Goal: Information Seeking & Learning: Learn about a topic

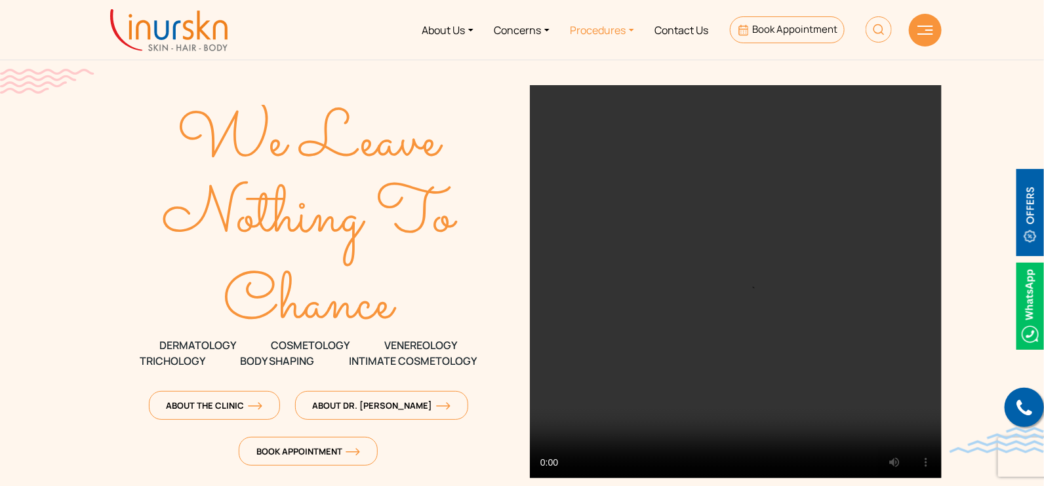
click at [583, 29] on link "Procedures" at bounding box center [602, 29] width 85 height 49
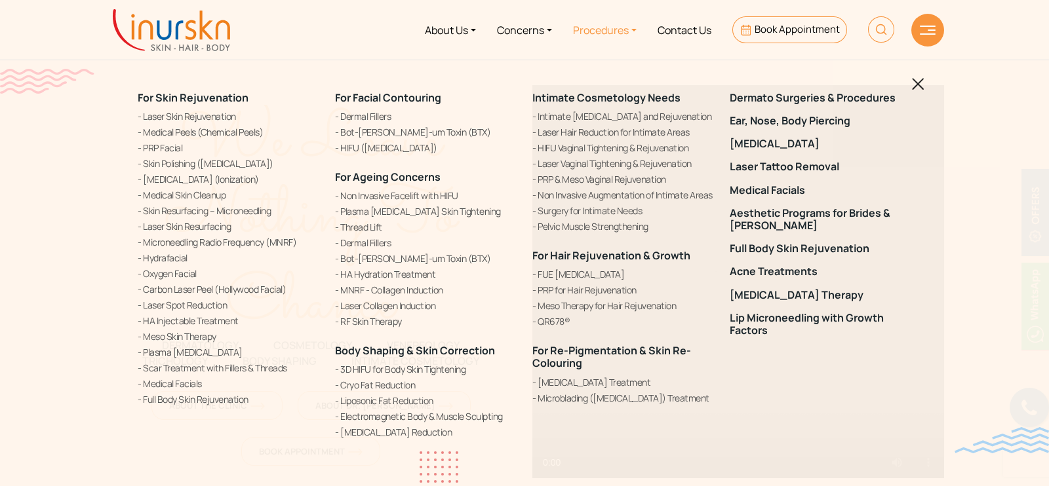
click at [878, 34] on img at bounding box center [881, 29] width 26 height 26
click at [840, 70] on input "text" at bounding box center [806, 78] width 214 height 24
type input "birthmark"
click at [913, 66] on button "submit" at bounding box center [925, 78] width 24 height 24
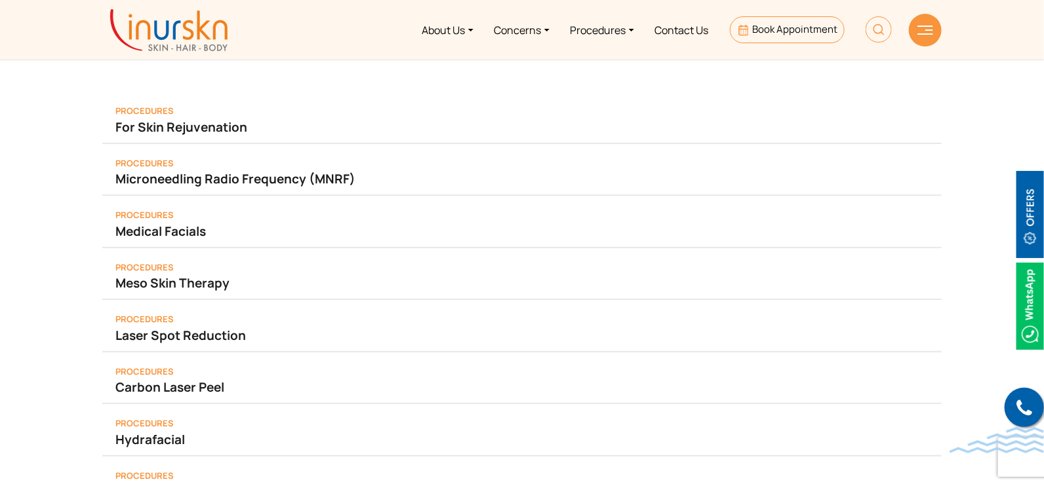
click at [882, 37] on img at bounding box center [878, 29] width 26 height 26
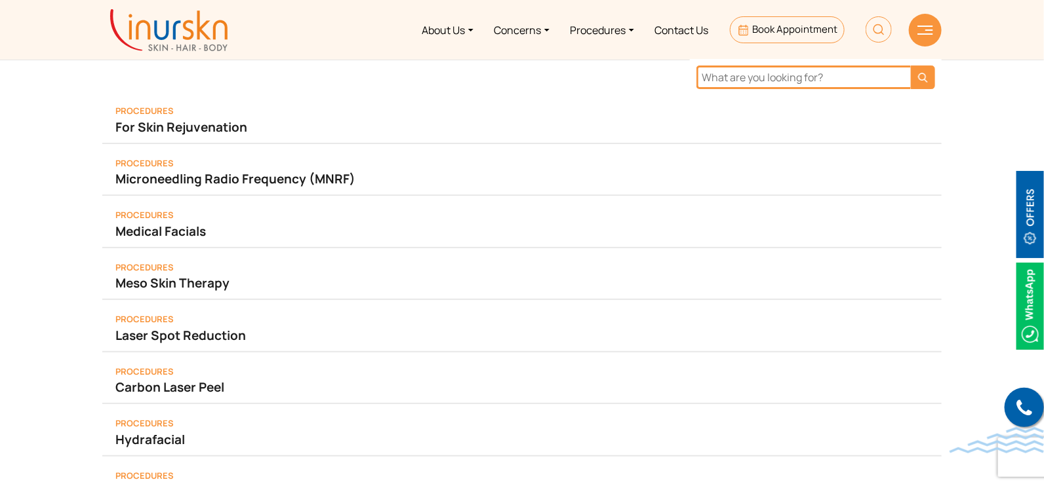
click at [803, 81] on input "text" at bounding box center [803, 78] width 214 height 24
type input "cryotherapy"
click at [911, 66] on button "submit" at bounding box center [923, 78] width 24 height 24
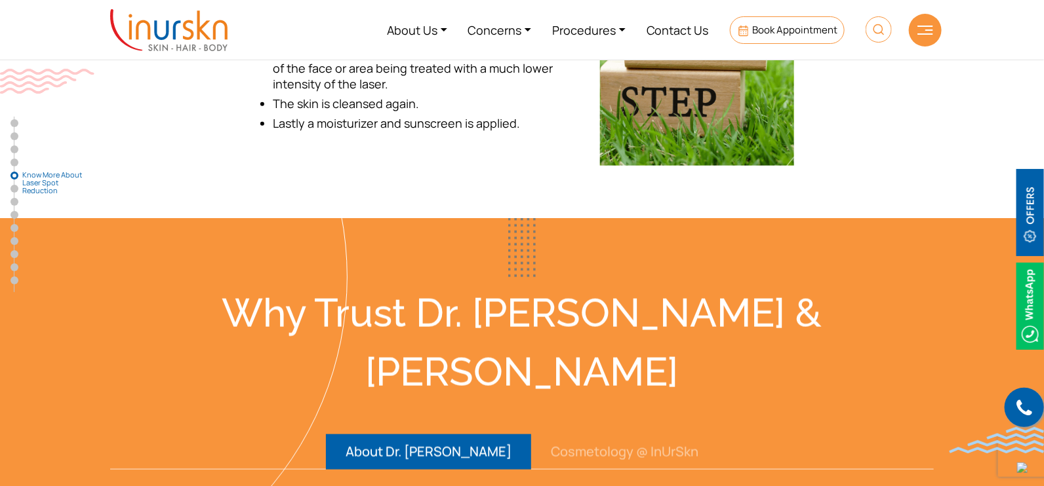
scroll to position [2376, 0]
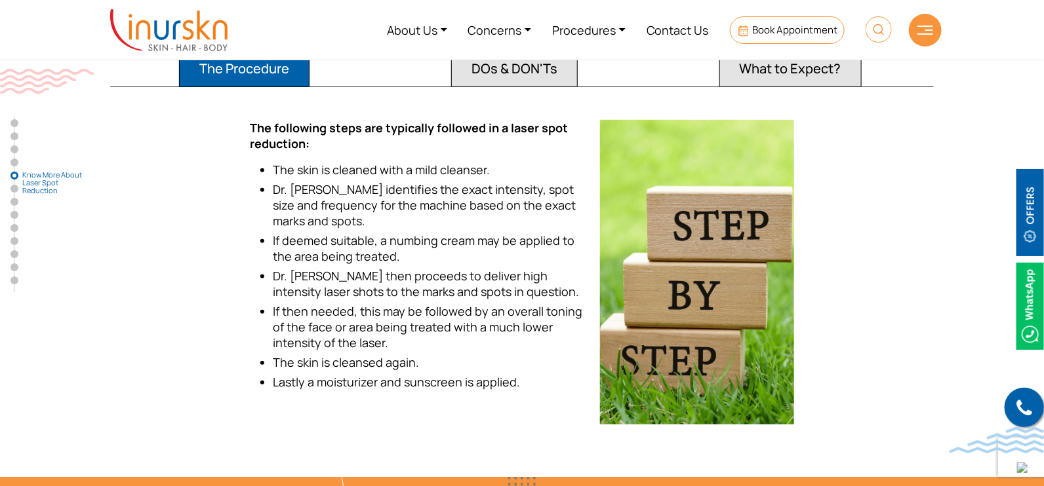
drag, startPoint x: 874, startPoint y: 35, endPoint x: 812, endPoint y: 91, distance: 83.5
click at [874, 35] on img at bounding box center [878, 29] width 26 height 26
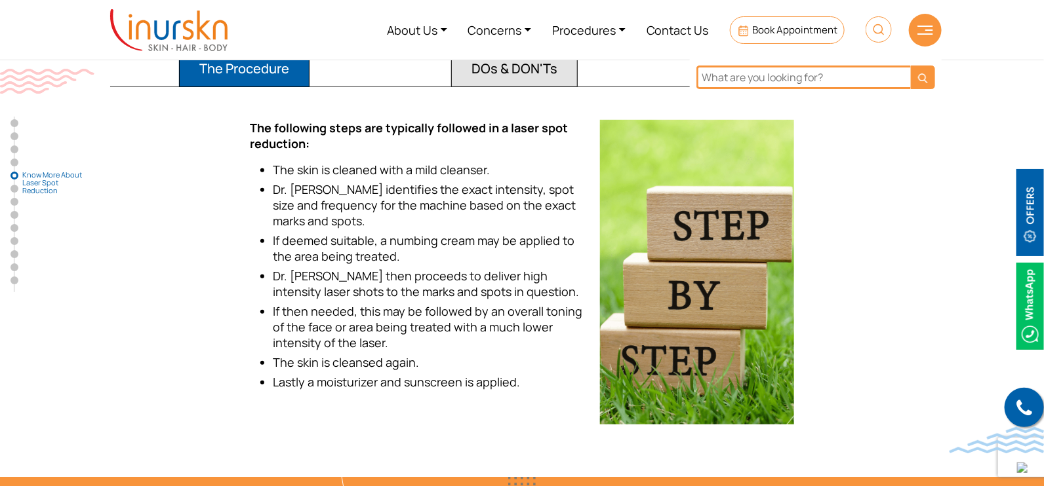
click at [749, 76] on input "text" at bounding box center [803, 78] width 214 height 24
type input "birthmark"
click at [911, 66] on button "submit" at bounding box center [923, 78] width 24 height 24
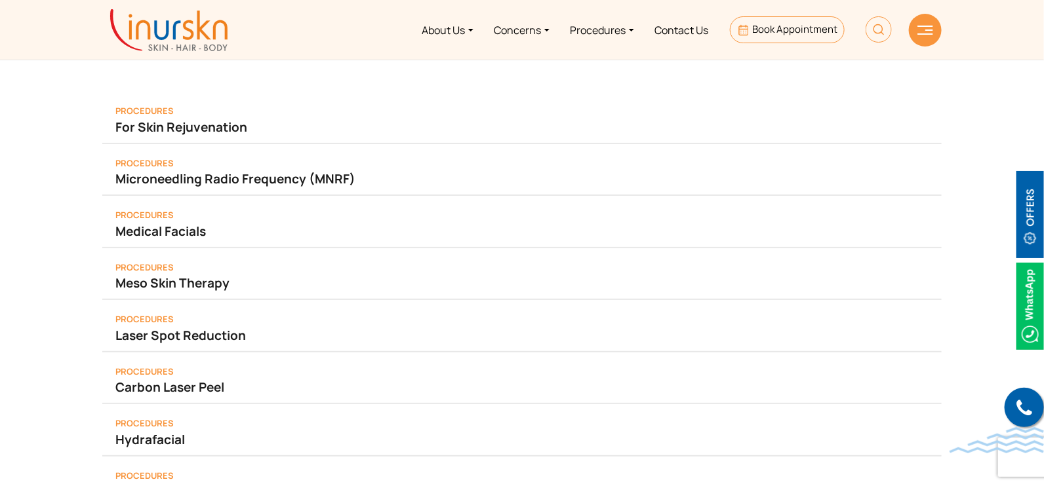
click at [877, 29] on img at bounding box center [878, 29] width 26 height 26
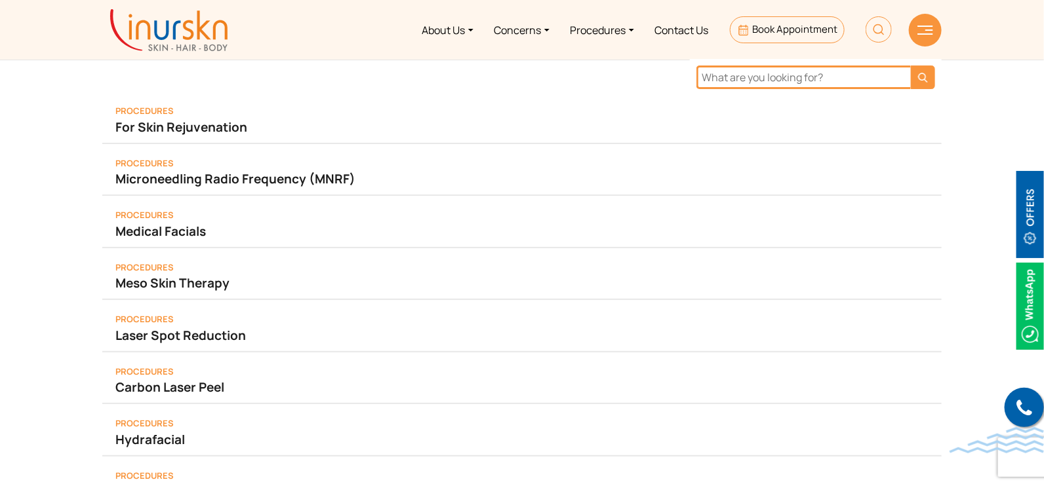
click at [842, 69] on input "text" at bounding box center [803, 78] width 214 height 24
type input "heat boils"
click at [911, 66] on button "submit" at bounding box center [923, 78] width 24 height 24
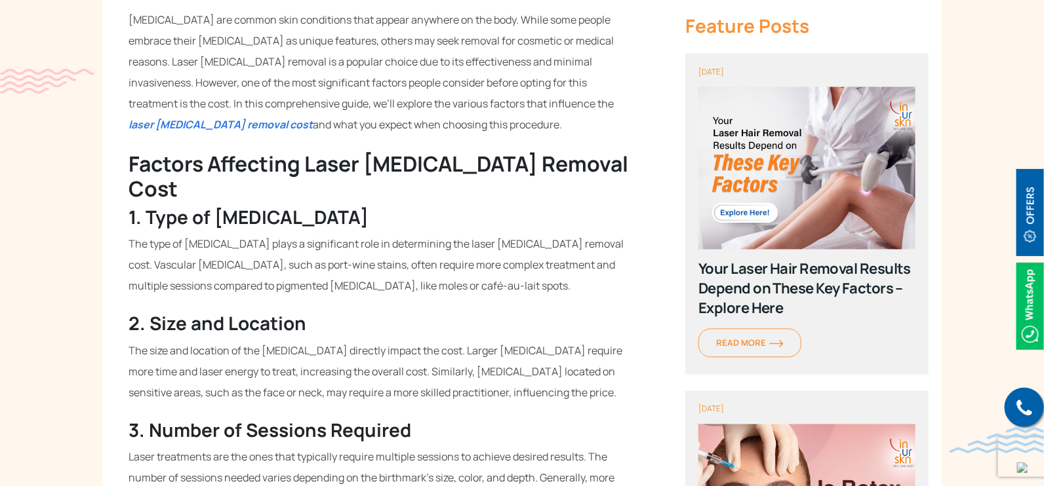
scroll to position [901, 0]
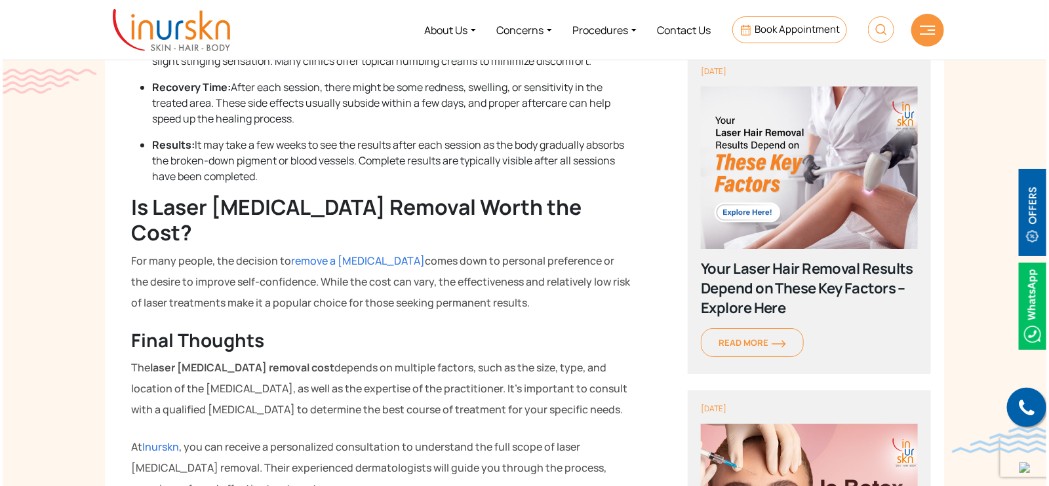
scroll to position [1885, 0]
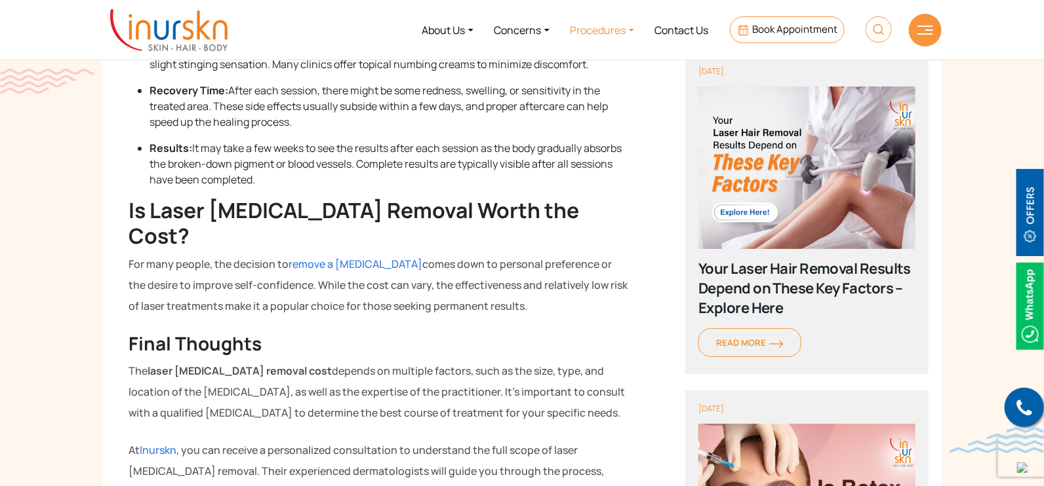
click at [587, 37] on link "Procedures" at bounding box center [602, 29] width 85 height 49
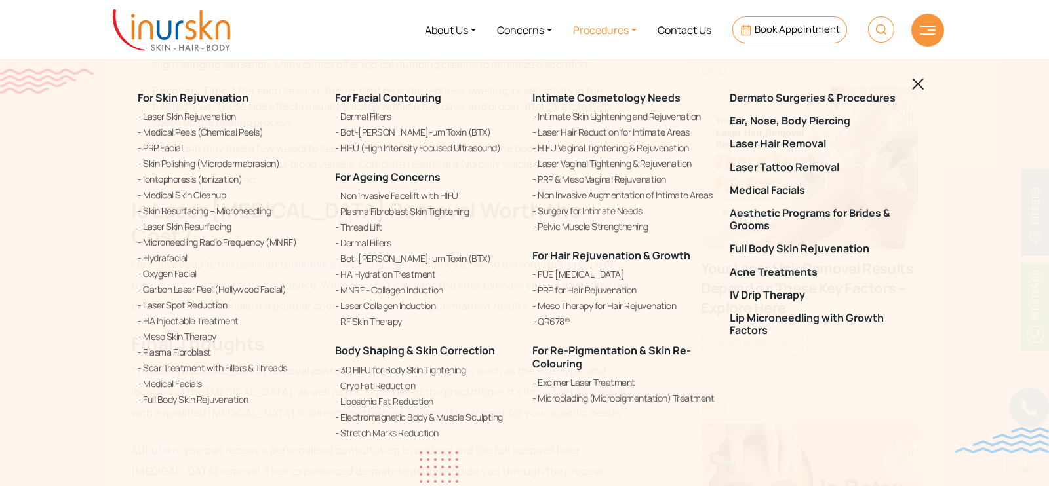
drag, startPoint x: 380, startPoint y: 382, endPoint x: 881, endPoint y: 24, distance: 615.7
click at [881, 24] on img at bounding box center [881, 29] width 26 height 26
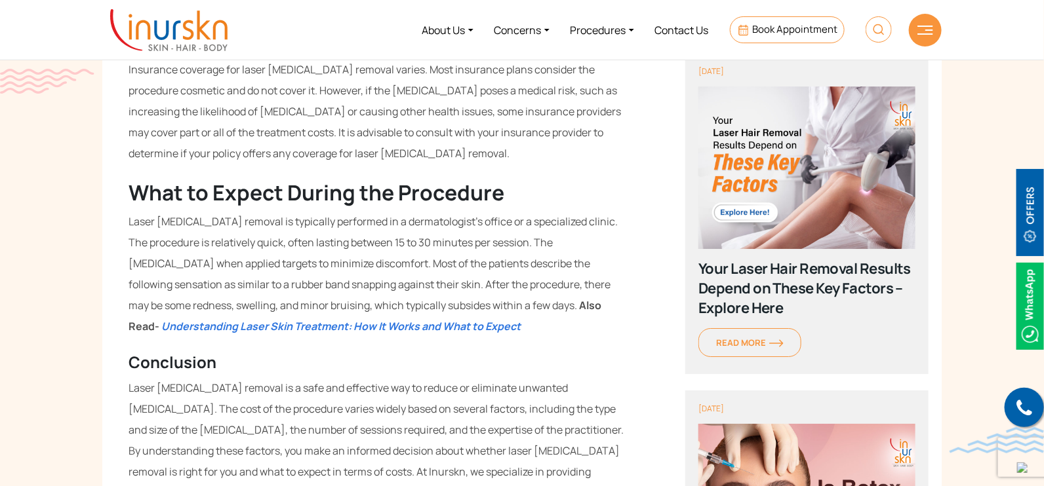
scroll to position [1557, 0]
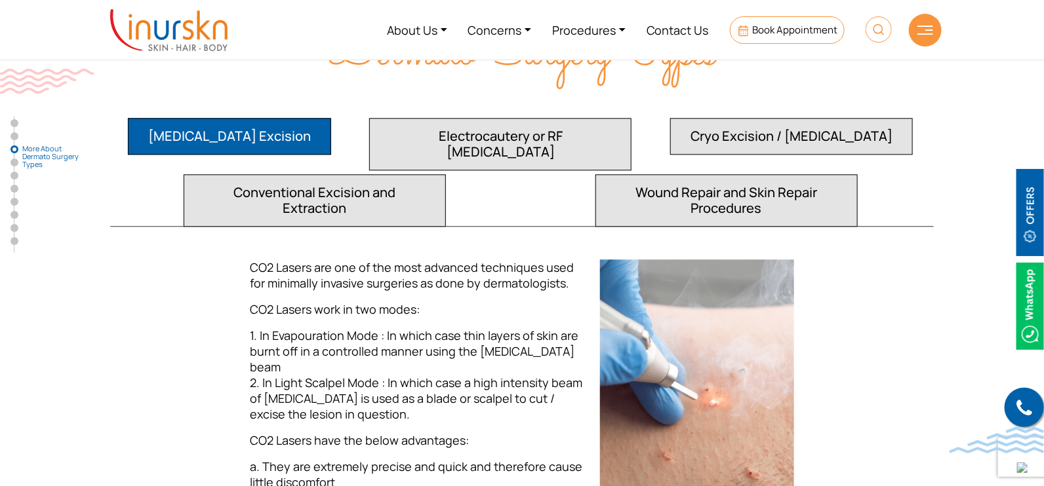
scroll to position [1228, 0]
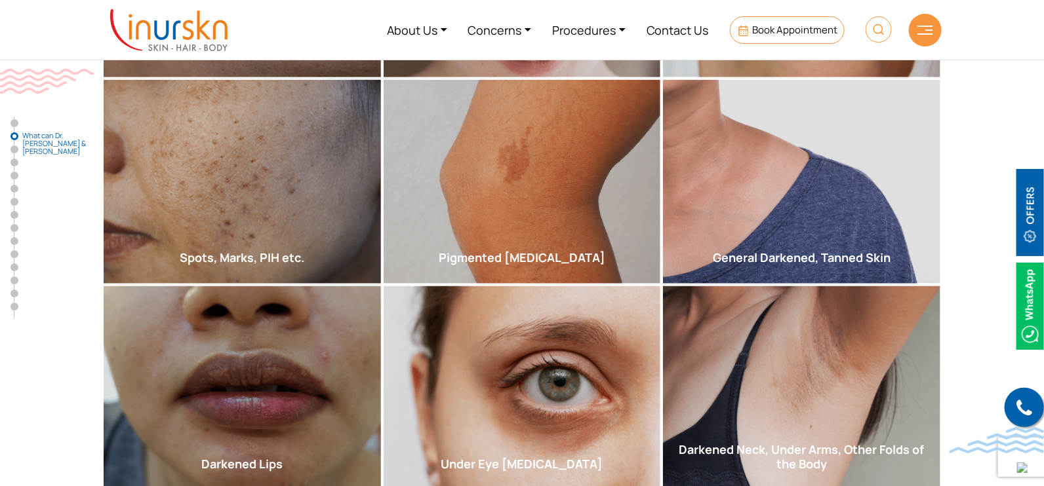
scroll to position [655, 0]
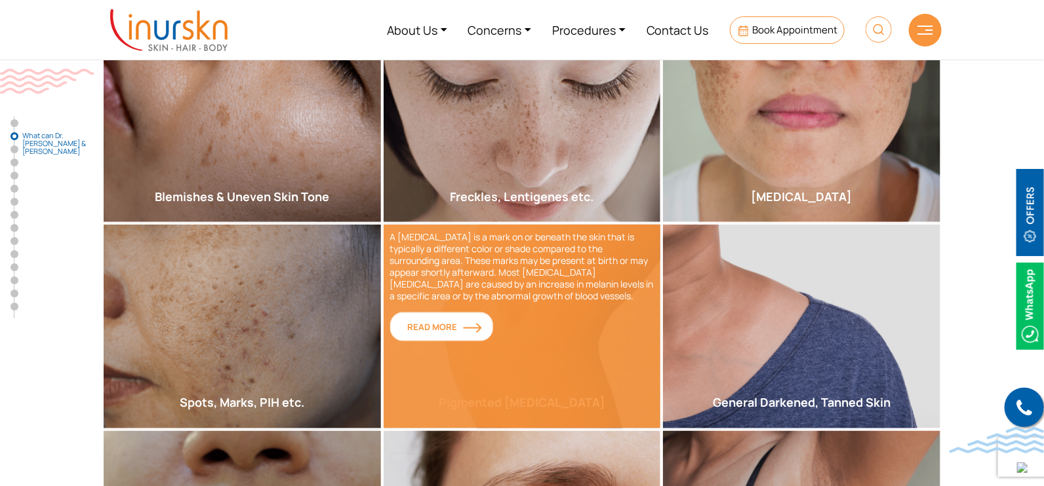
click at [463, 323] on img at bounding box center [472, 328] width 19 height 10
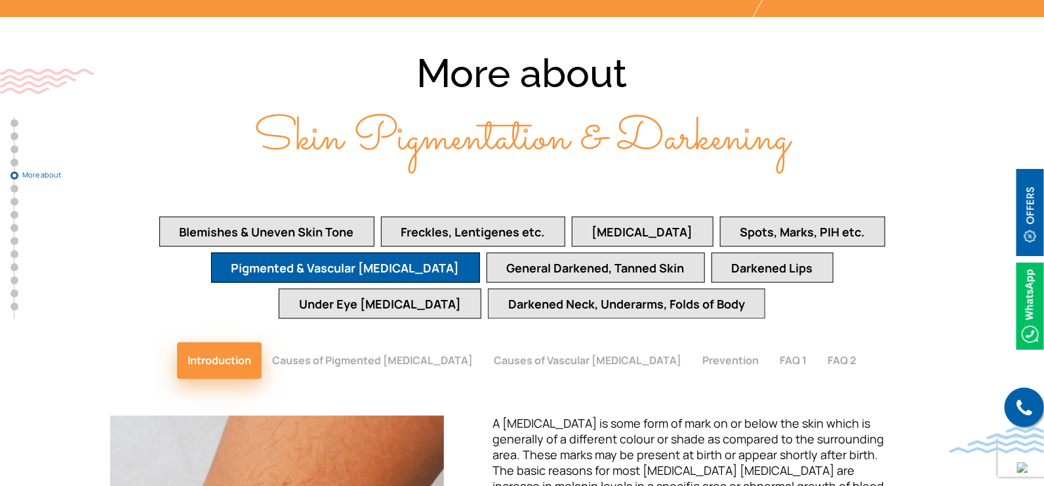
scroll to position [2986, 0]
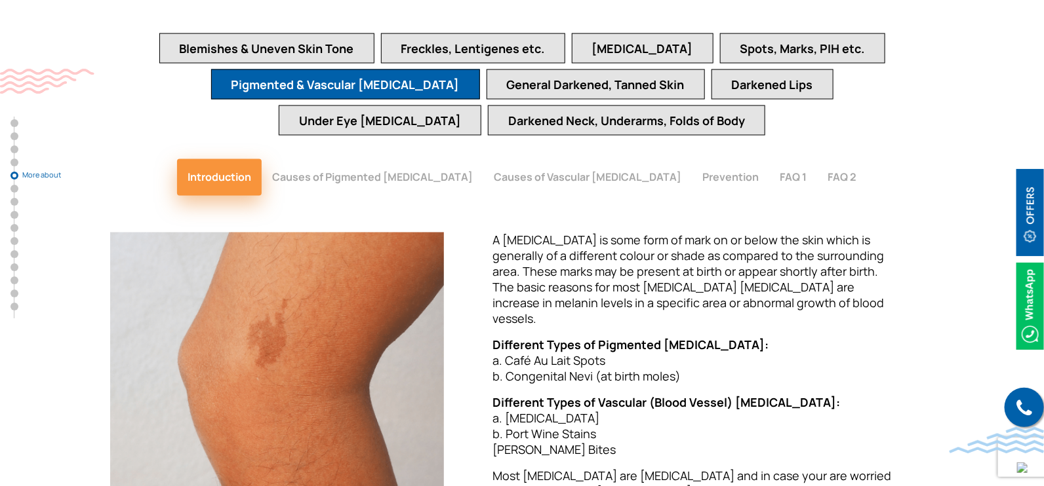
click at [423, 159] on button "Causes of Pigmented Birthmarks" at bounding box center [373, 177] width 222 height 37
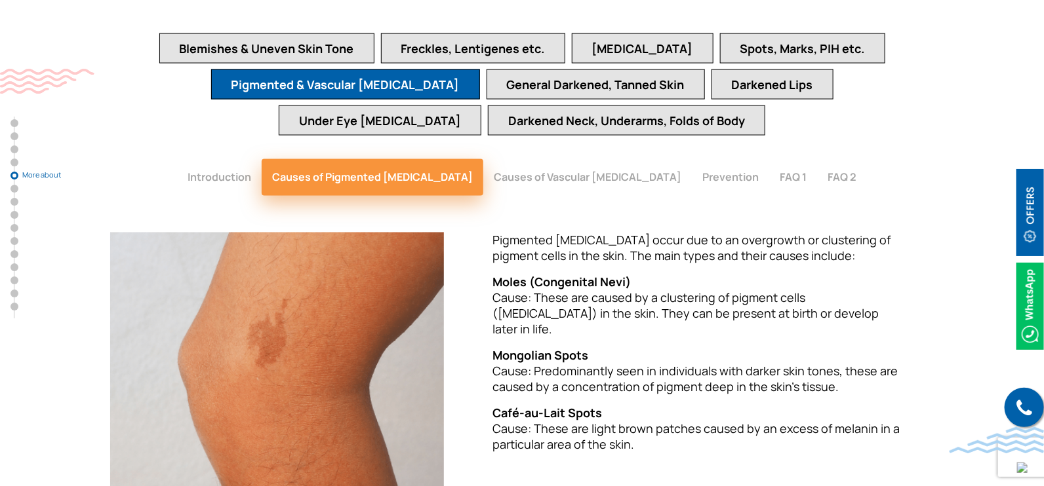
click at [596, 159] on button "Causes of Vascular Birthmarks" at bounding box center [587, 177] width 208 height 37
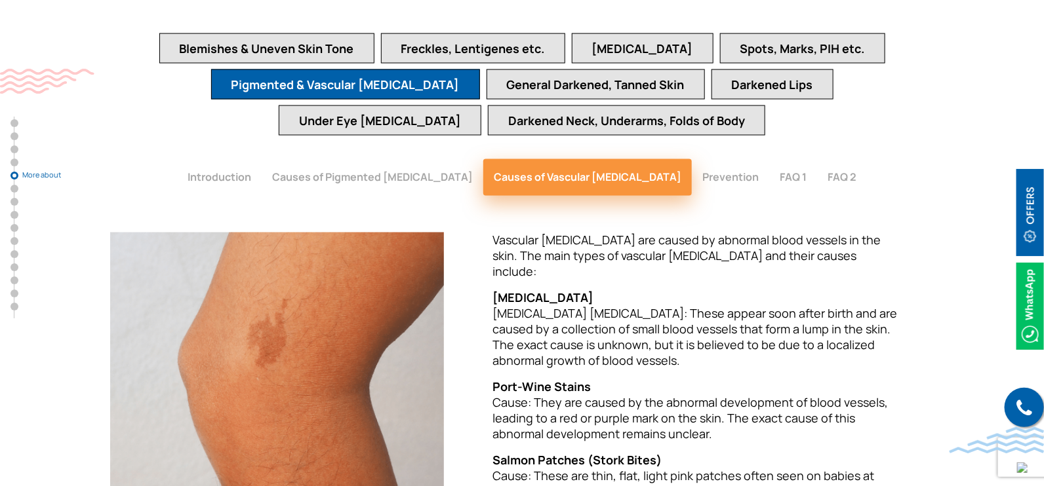
click at [707, 159] on button "Prevention" at bounding box center [730, 177] width 77 height 37
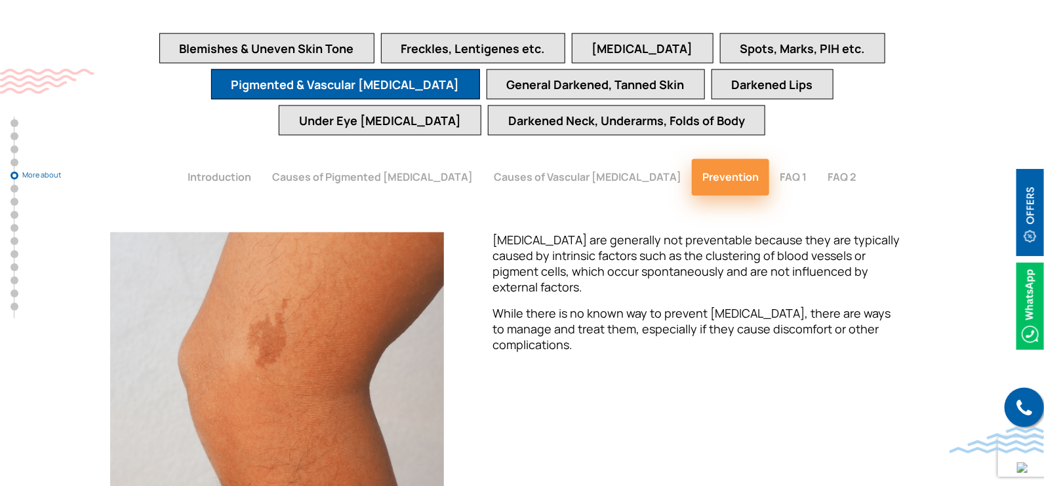
click at [769, 159] on button "FAQ 1" at bounding box center [793, 177] width 48 height 37
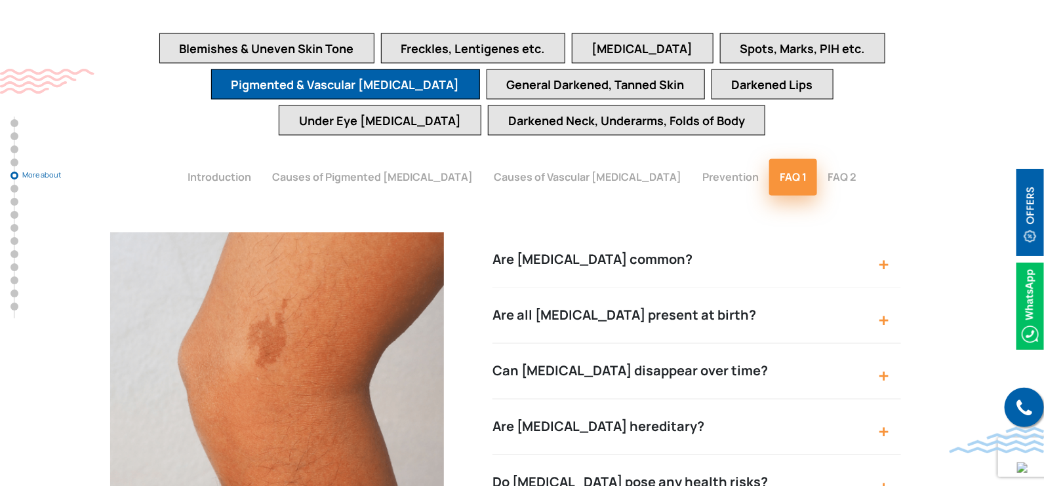
click at [662, 344] on button "Can birthmarks disappear over time?" at bounding box center [696, 372] width 408 height 56
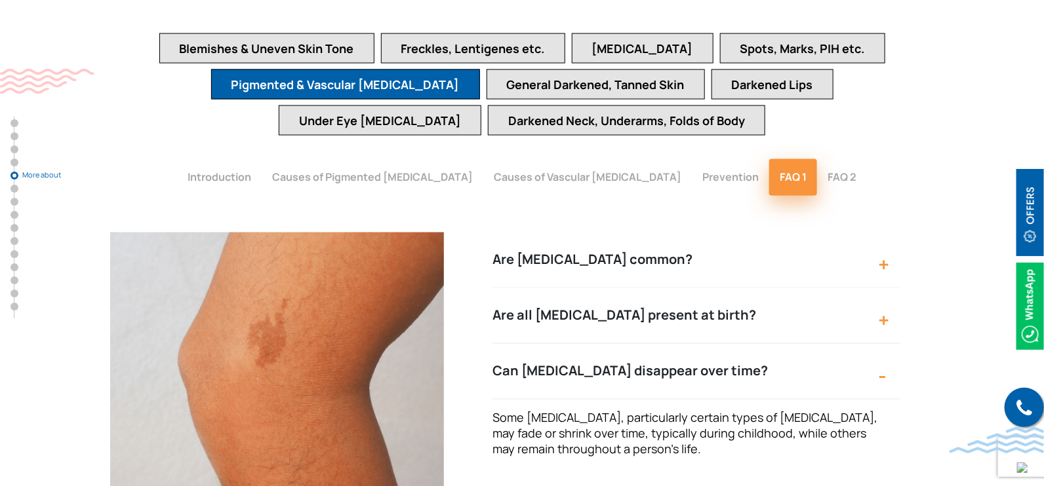
click at [662, 344] on button "Can birthmarks disappear over time?" at bounding box center [696, 372] width 408 height 56
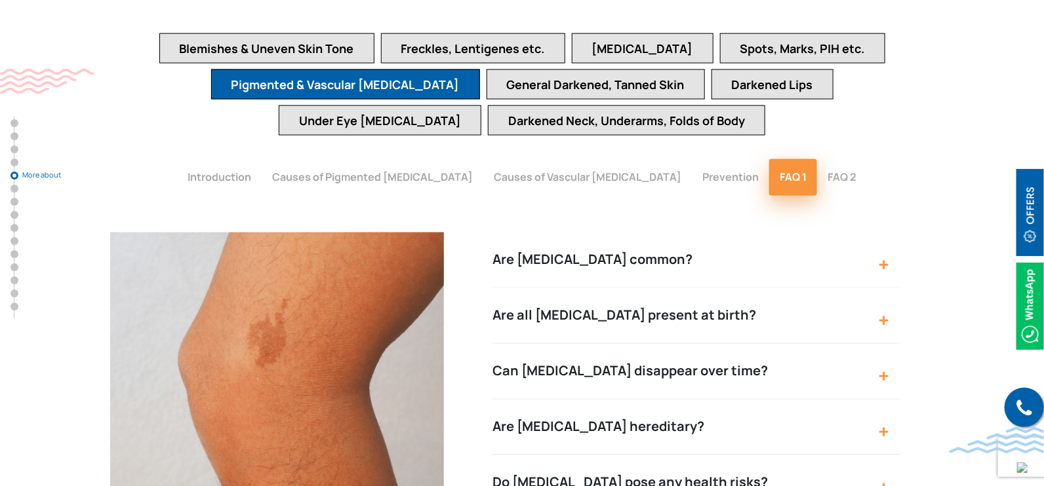
click at [667, 456] on button "Do birthmarks pose any health risks?" at bounding box center [696, 484] width 408 height 56
click at [690, 456] on button "Do birthmarks pose any health risks?" at bounding box center [696, 484] width 408 height 56
click at [817, 159] on button "FAQ 2" at bounding box center [842, 177] width 50 height 37
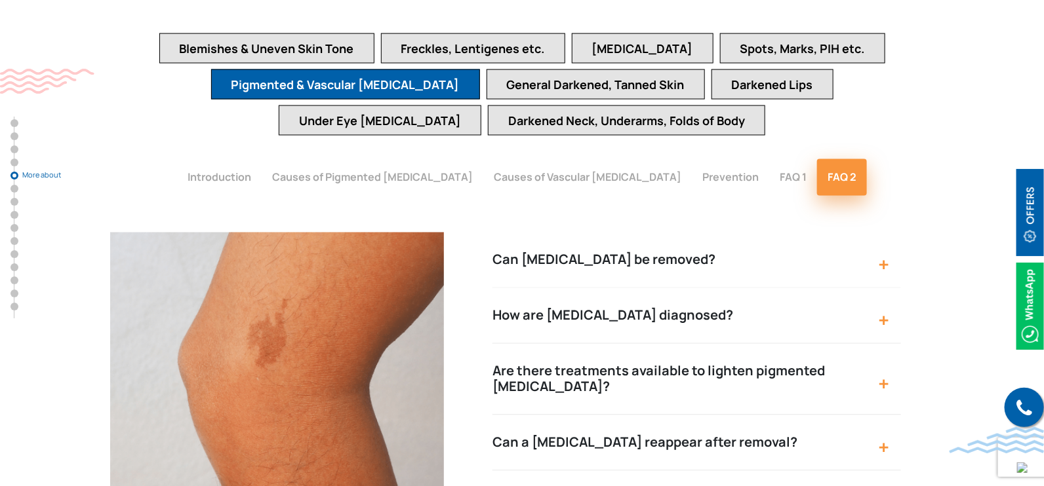
click at [691, 288] on button "How are birthmarks diagnosed?" at bounding box center [696, 316] width 408 height 56
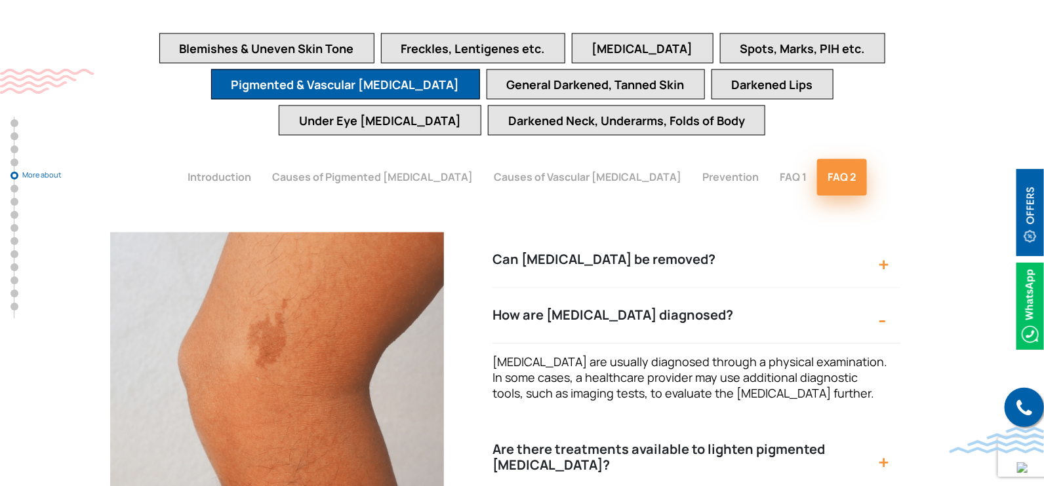
click at [693, 288] on button "How are birthmarks diagnosed?" at bounding box center [696, 316] width 408 height 56
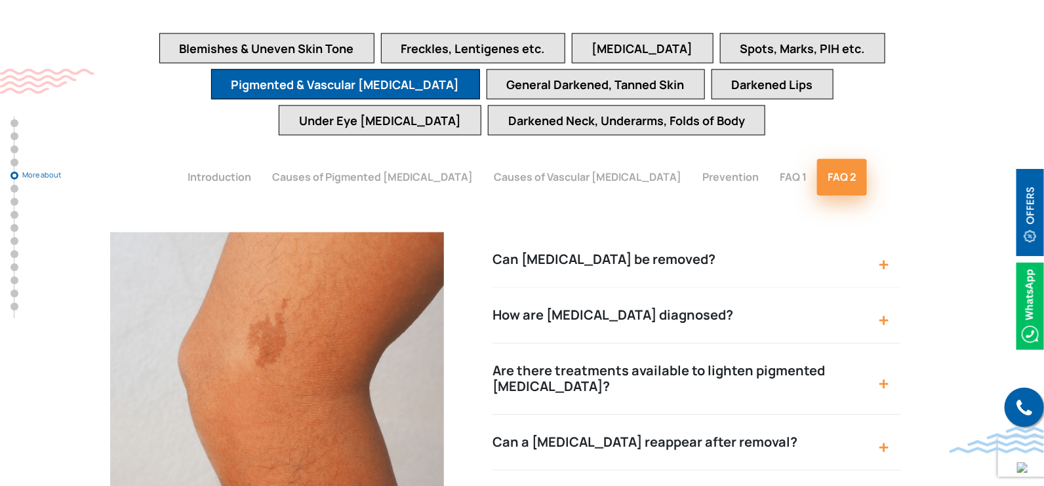
click at [695, 416] on button "Can a birthmark reappear after removal?" at bounding box center [696, 444] width 408 height 56
click at [802, 416] on button "Can a birthmark reappear after removal?" at bounding box center [696, 444] width 408 height 56
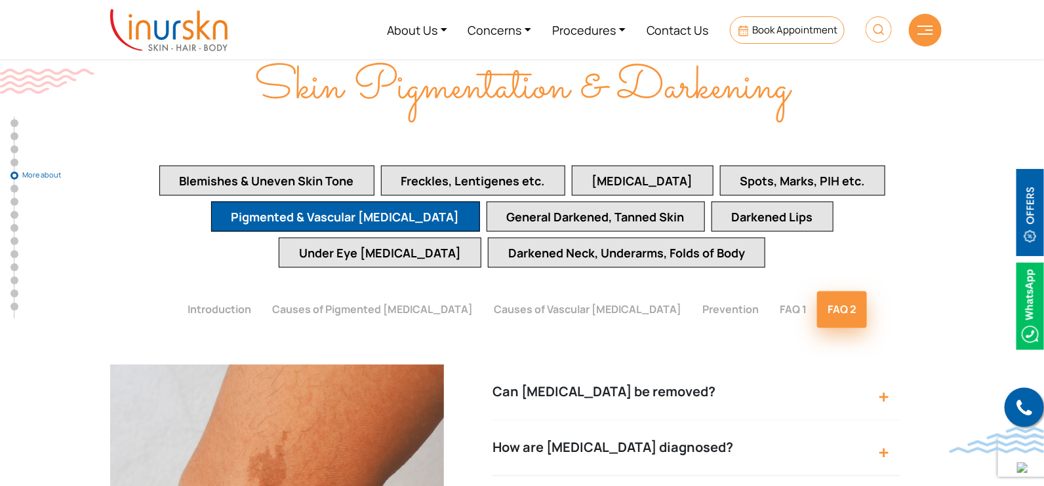
scroll to position [2740, 0]
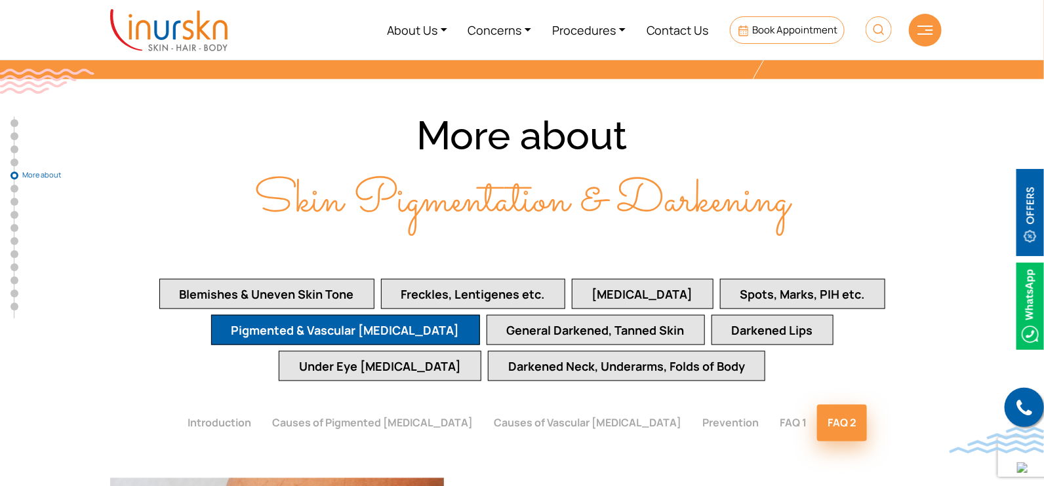
click at [357, 279] on button "Blemishes & Uneven Skin Tone" at bounding box center [266, 294] width 215 height 30
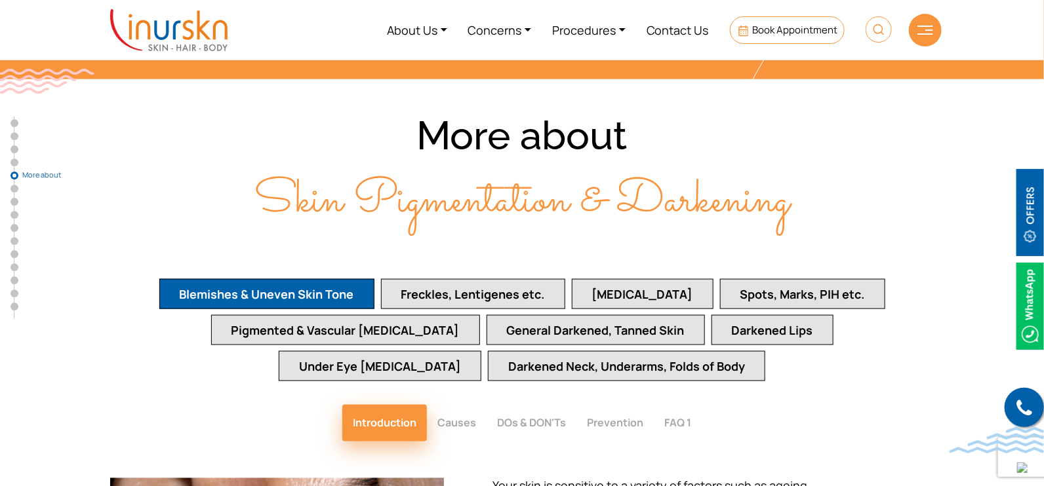
click at [536, 315] on button "General Darkened, Tanned Skin" at bounding box center [595, 330] width 218 height 30
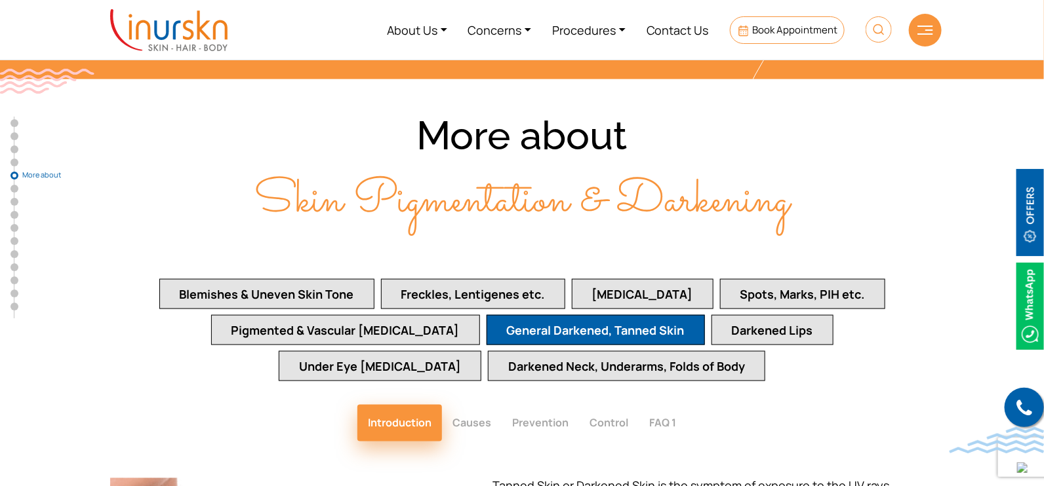
click at [320, 315] on button "Pigmented & Vascular Birthmarks" at bounding box center [345, 330] width 269 height 30
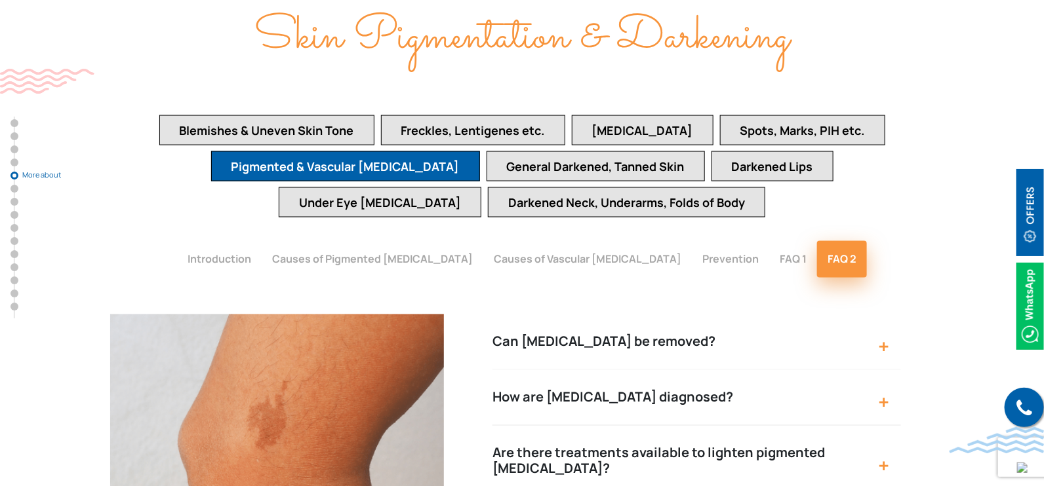
scroll to position [2904, 0]
click at [633, 241] on button "Causes of Vascular Birthmarks" at bounding box center [587, 259] width 208 height 37
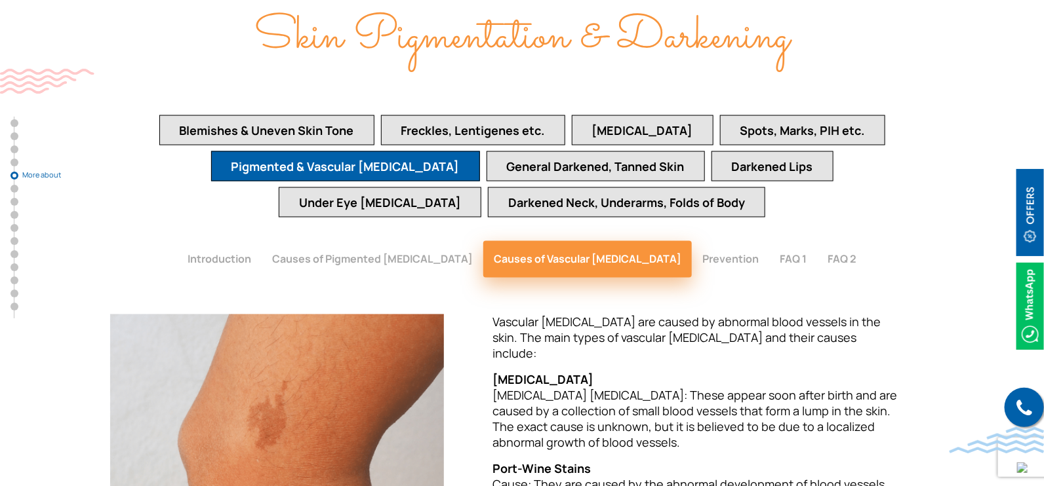
click at [698, 241] on button "Prevention" at bounding box center [730, 259] width 77 height 37
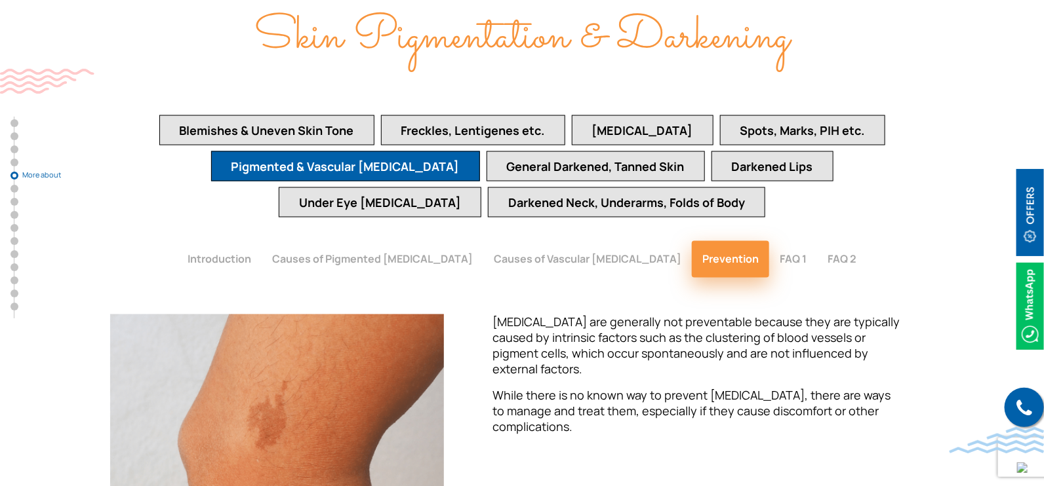
scroll to position [2986, 0]
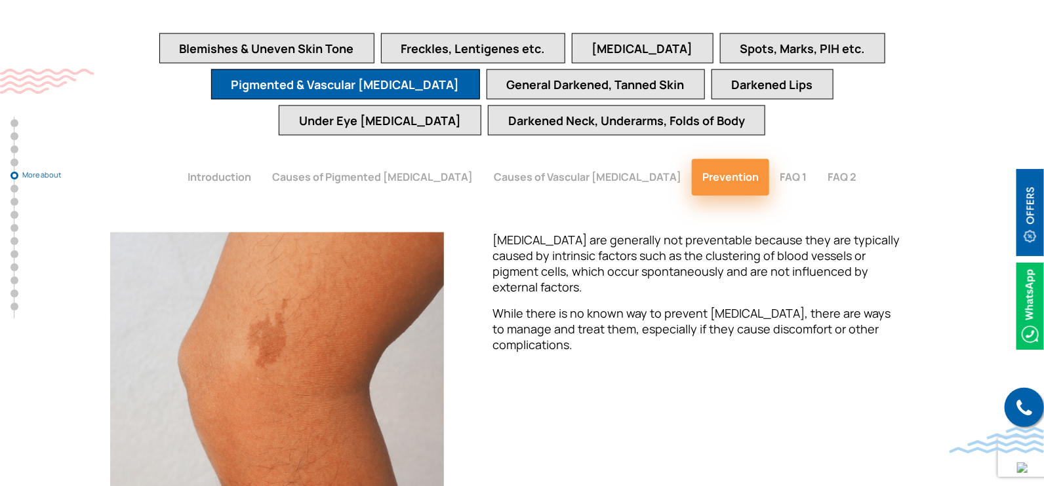
click at [769, 159] on button "FAQ 1" at bounding box center [793, 177] width 48 height 37
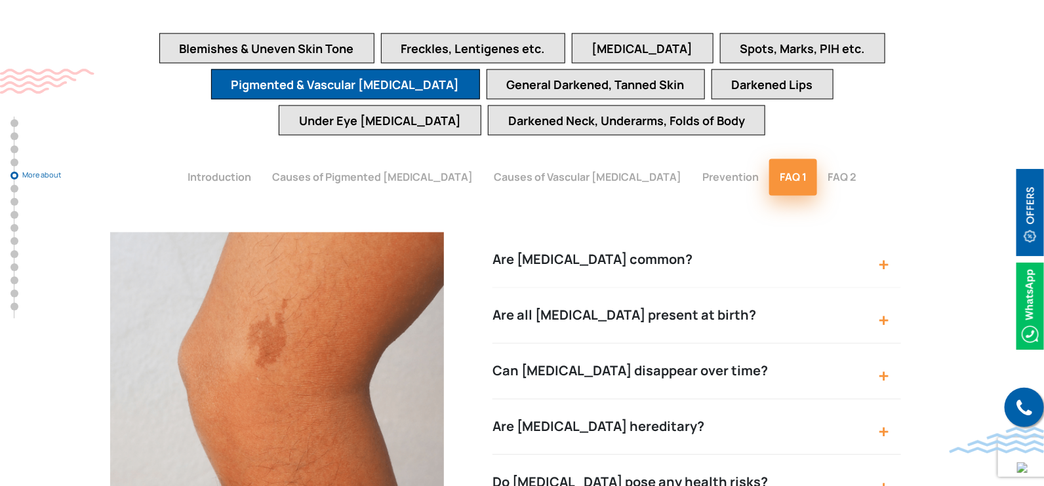
click at [817, 159] on button "FAQ 2" at bounding box center [842, 177] width 50 height 37
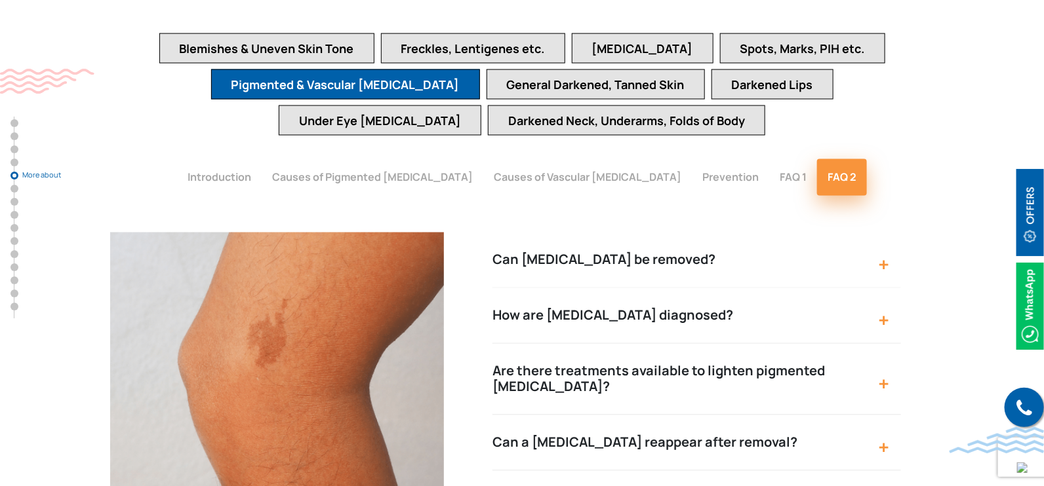
click at [780, 344] on button "Are there treatments available to lighten pigmented birthmarks?" at bounding box center [696, 379] width 408 height 71
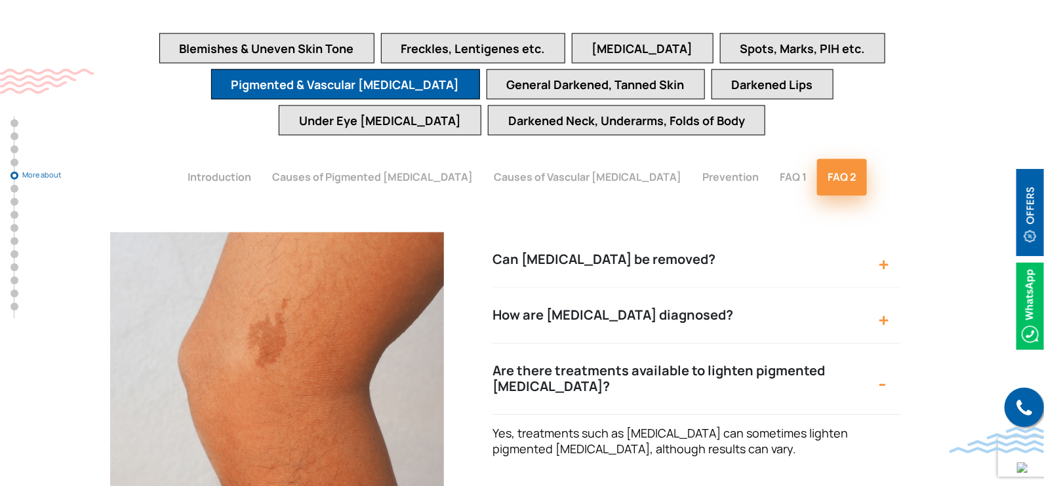
click at [749, 344] on button "Are there treatments available to lighten pigmented birthmarks?" at bounding box center [696, 379] width 408 height 71
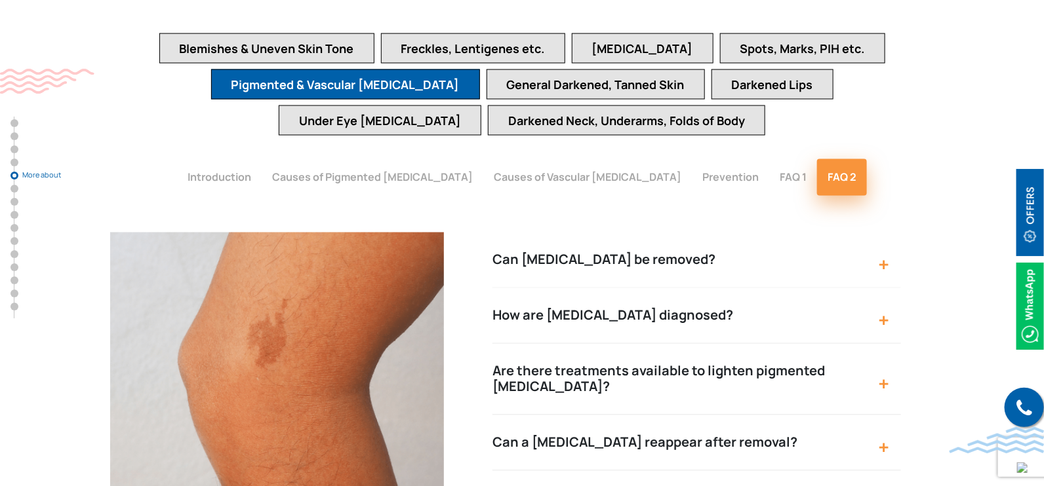
click at [698, 233] on button "Can birthmarks be removed?" at bounding box center [696, 261] width 408 height 56
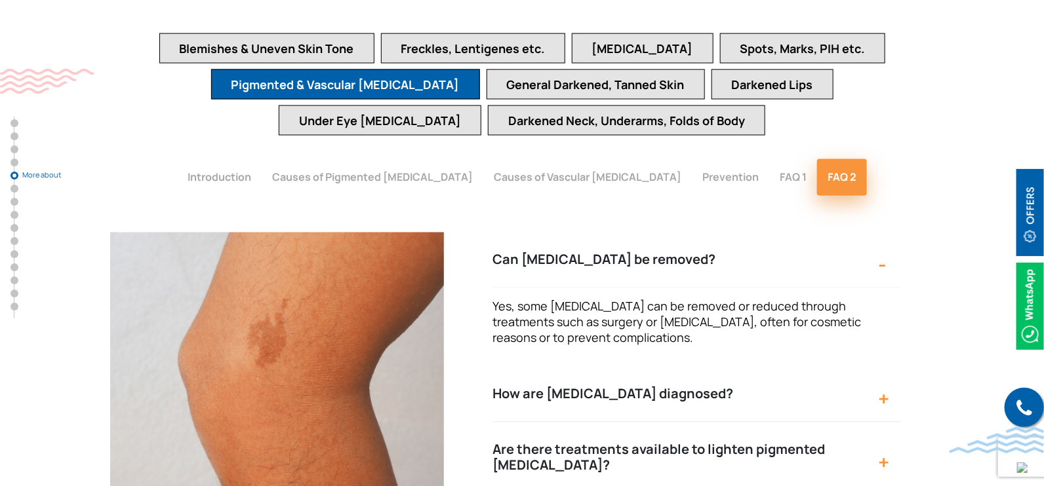
click at [699, 233] on button "Can birthmarks be removed?" at bounding box center [696, 261] width 408 height 56
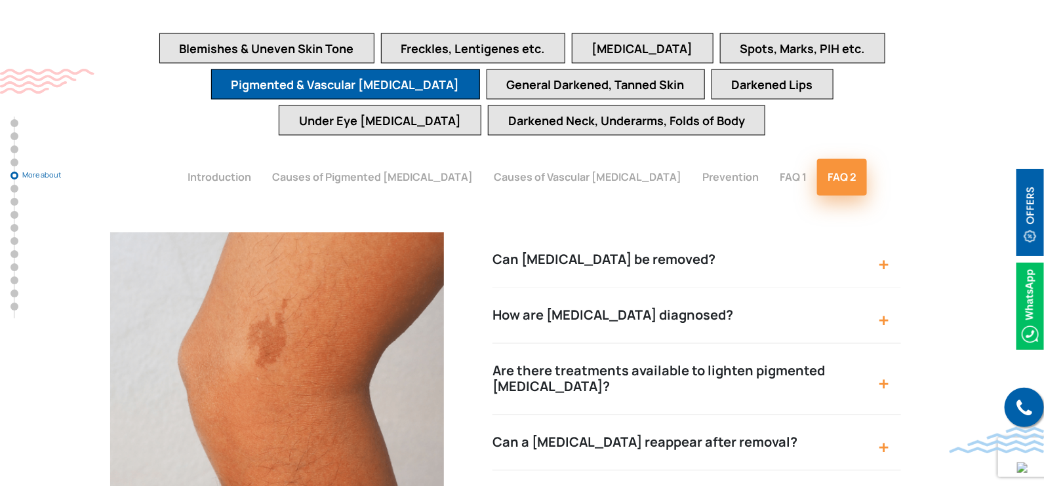
click at [693, 288] on button "How are birthmarks diagnosed?" at bounding box center [696, 316] width 408 height 56
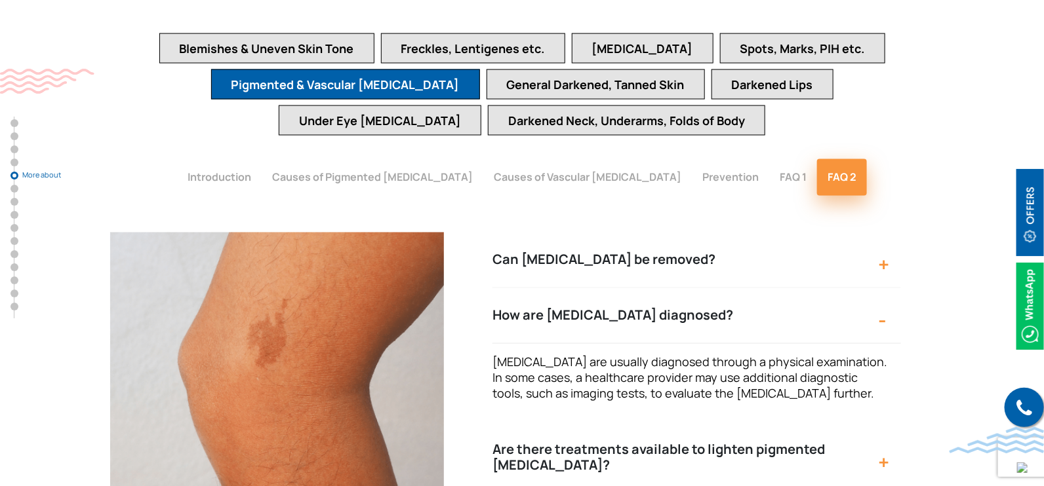
click at [693, 288] on button "How are birthmarks diagnosed?" at bounding box center [696, 316] width 408 height 56
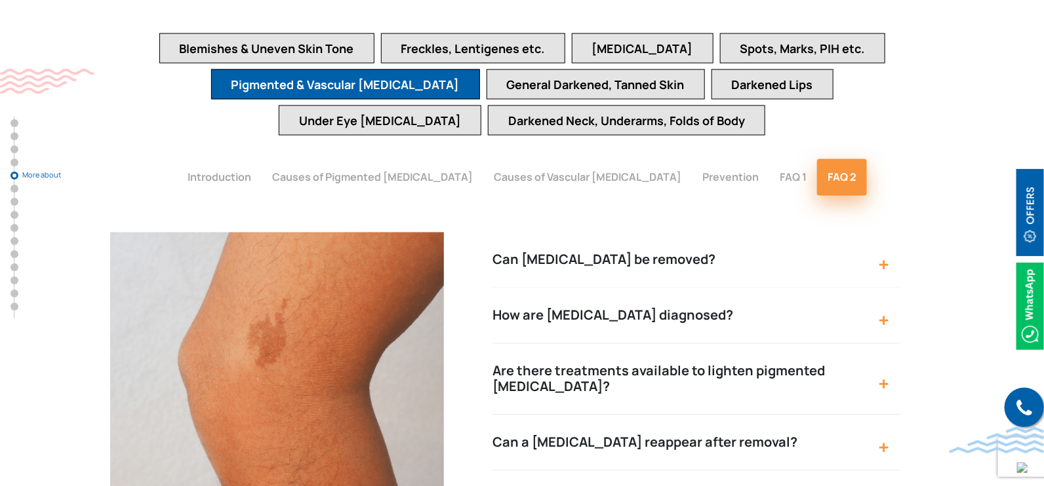
click at [769, 159] on button "FAQ 1" at bounding box center [793, 177] width 48 height 37
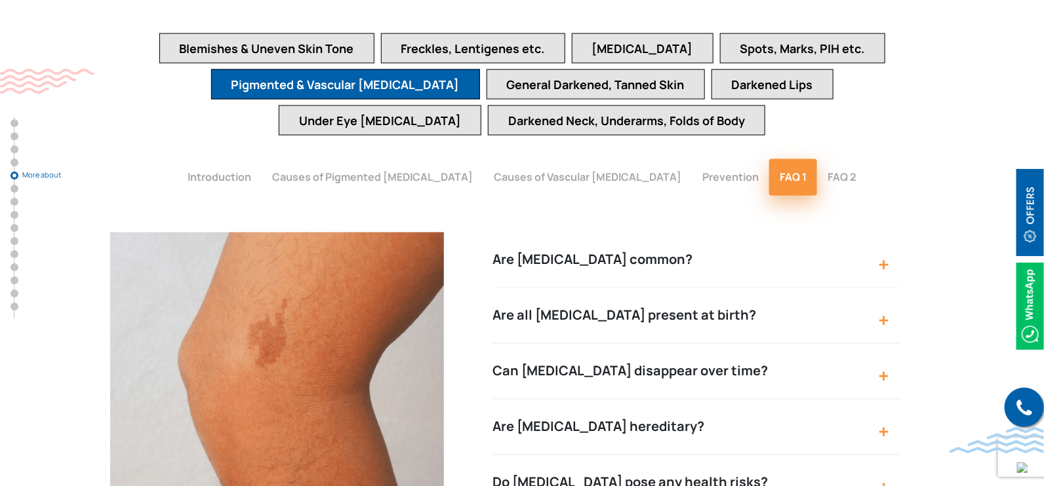
click at [650, 233] on button "Are birthmarks common?" at bounding box center [696, 261] width 408 height 56
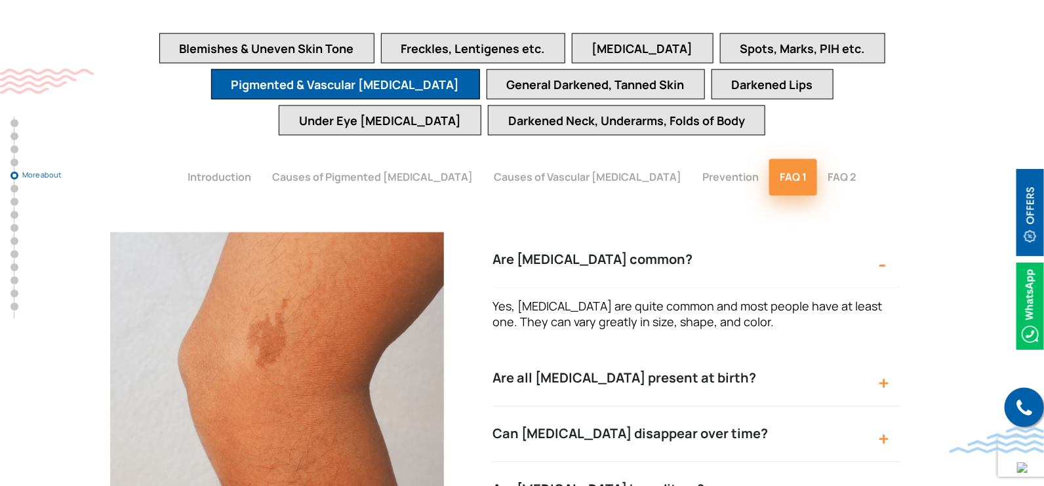
click at [652, 233] on button "Are birthmarks common?" at bounding box center [696, 261] width 408 height 56
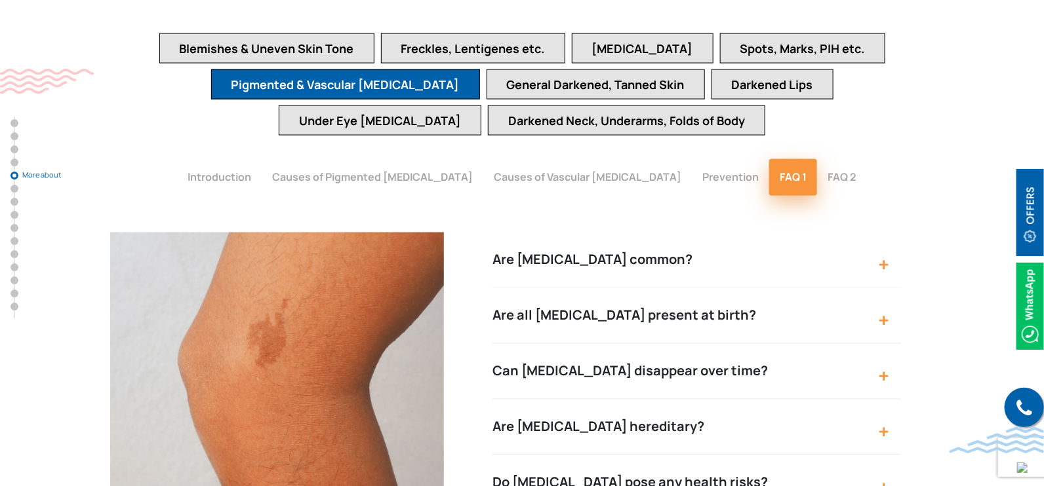
click at [656, 288] on button "Are all birthmarks present at birth?" at bounding box center [696, 316] width 408 height 56
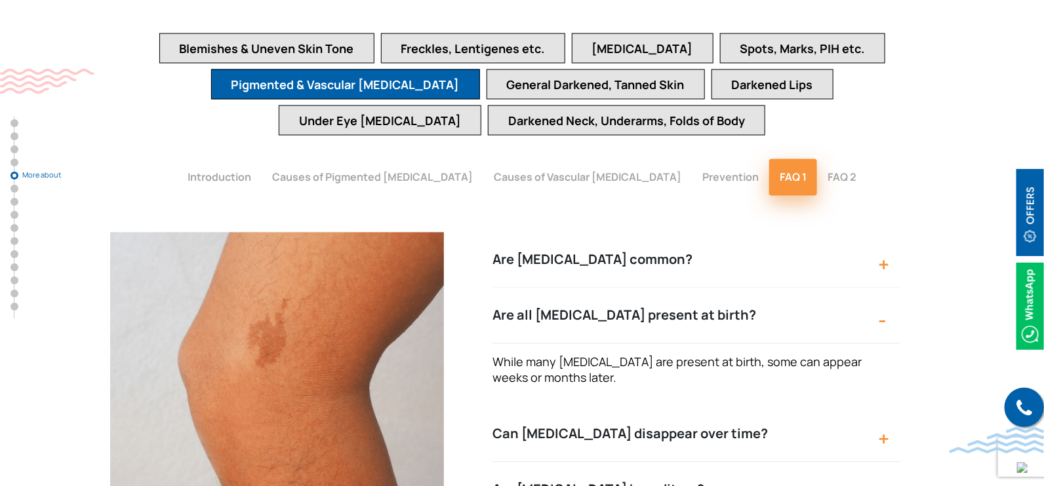
click at [734, 288] on button "Are all birthmarks present at birth?" at bounding box center [696, 316] width 408 height 56
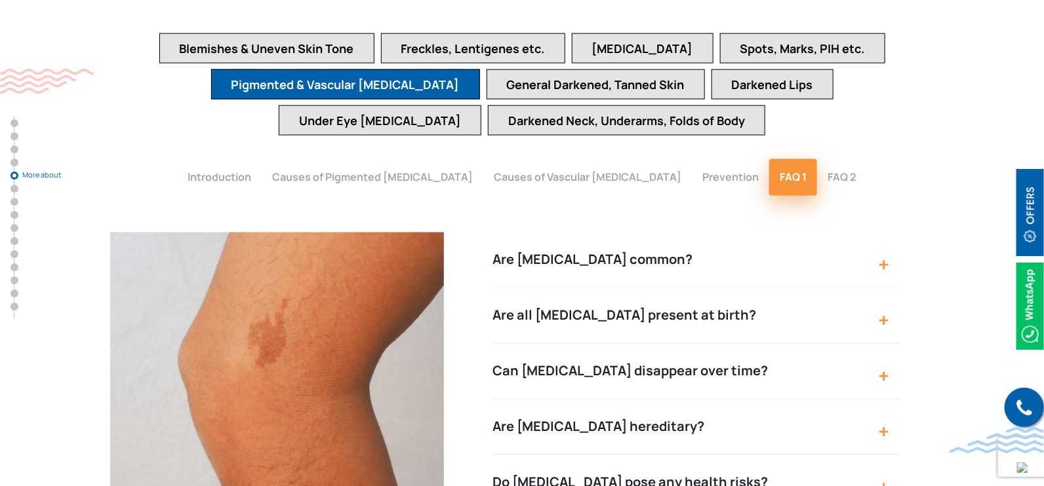
click at [731, 344] on button "Can birthmarks disappear over time?" at bounding box center [696, 372] width 408 height 56
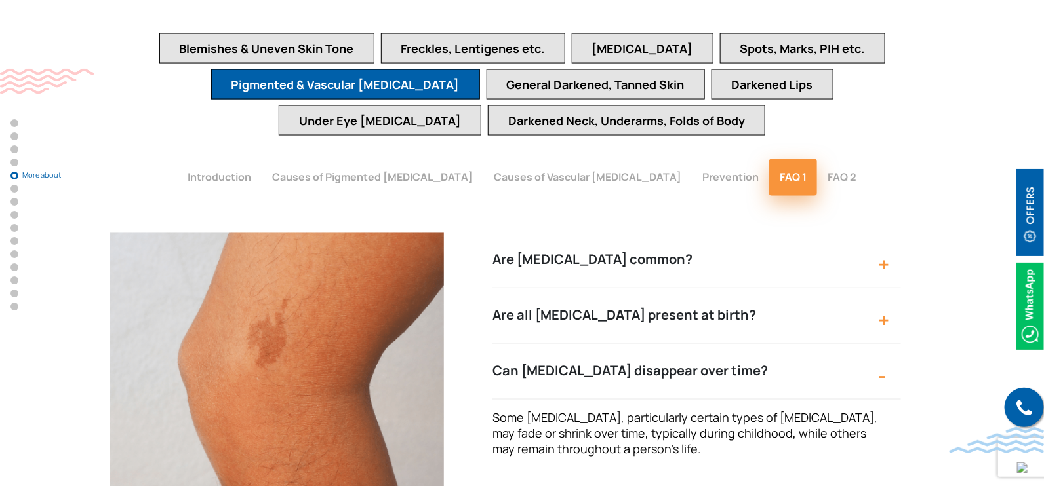
click at [731, 344] on button "Can birthmarks disappear over time?" at bounding box center [696, 372] width 408 height 56
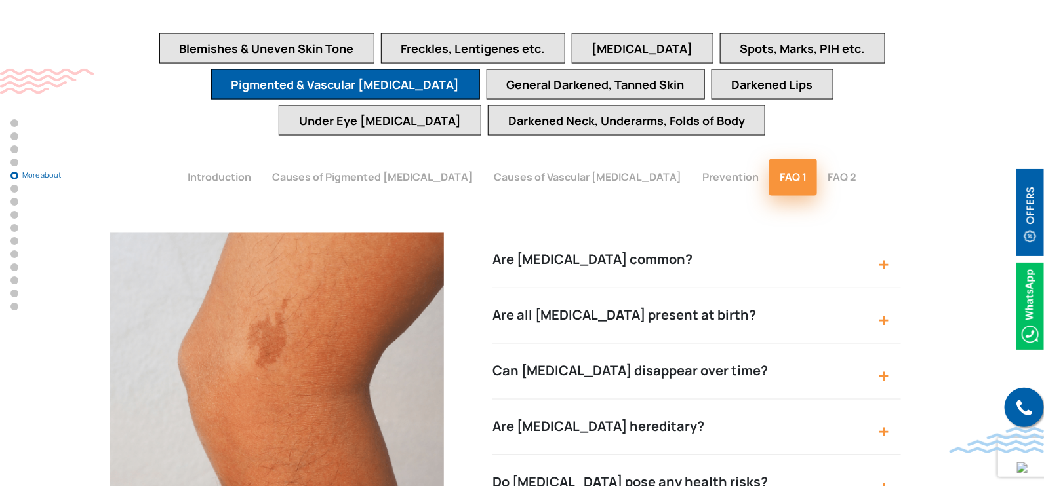
click at [725, 400] on button "Are birthmarks hereditary?" at bounding box center [696, 428] width 408 height 56
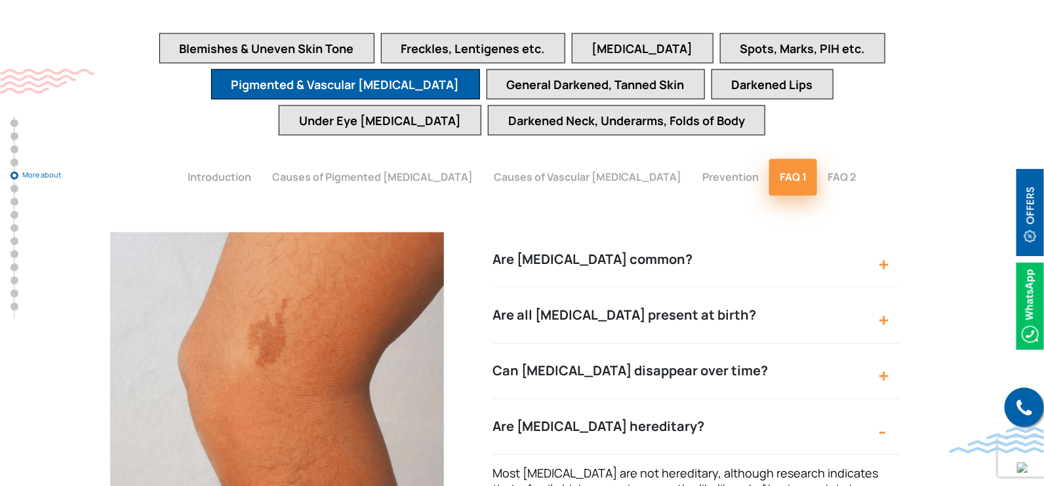
drag, startPoint x: 672, startPoint y: 340, endPoint x: 494, endPoint y: 346, distance: 178.4
click at [494, 400] on button "Are birthmarks hereditary?" at bounding box center [696, 428] width 408 height 56
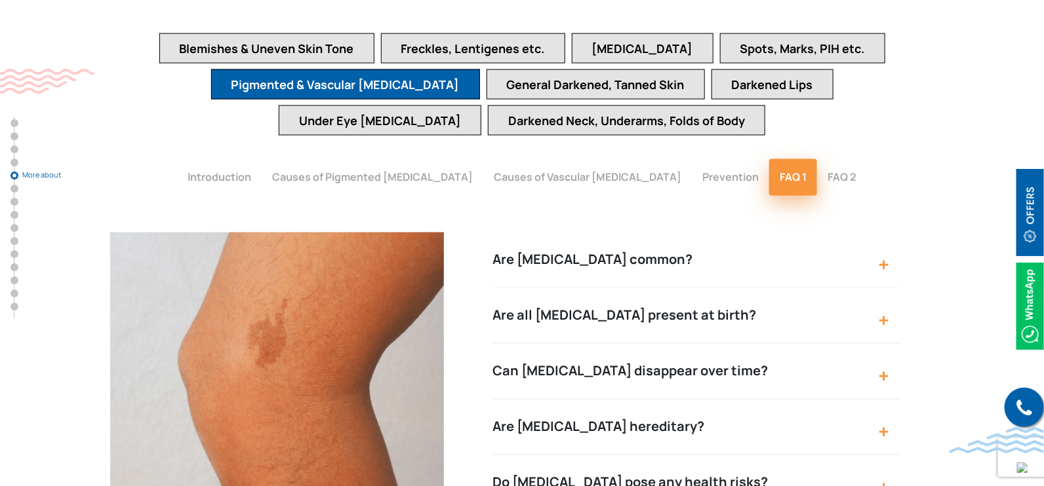
drag, startPoint x: 492, startPoint y: 346, endPoint x: 659, endPoint y: 343, distance: 167.2
click at [654, 400] on button "Are birthmarks hereditary?" at bounding box center [696, 428] width 408 height 56
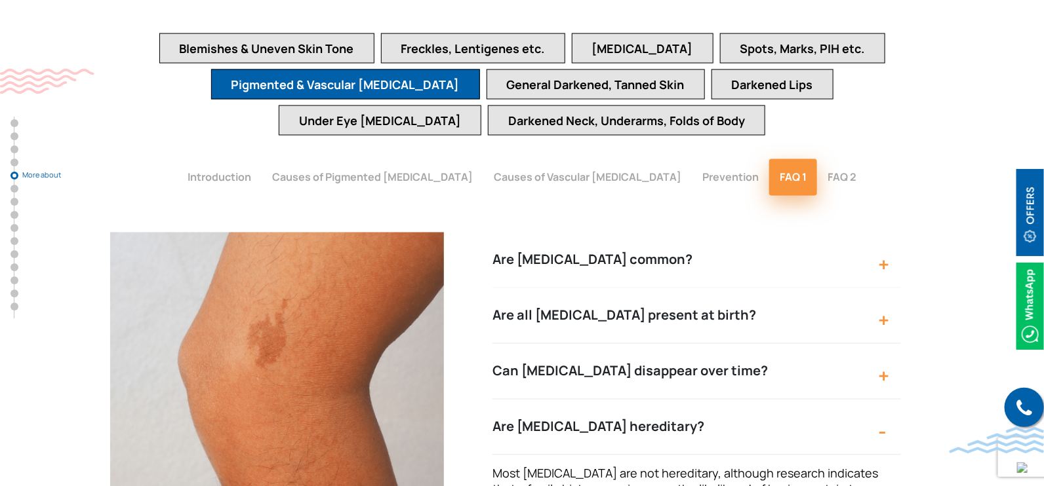
drag, startPoint x: 664, startPoint y: 343, endPoint x: 461, endPoint y: 336, distance: 202.7
click at [461, 336] on div "A birthmark is some form of mark on or below the skin which is generally of a d…" at bounding box center [697, 428] width 474 height 390
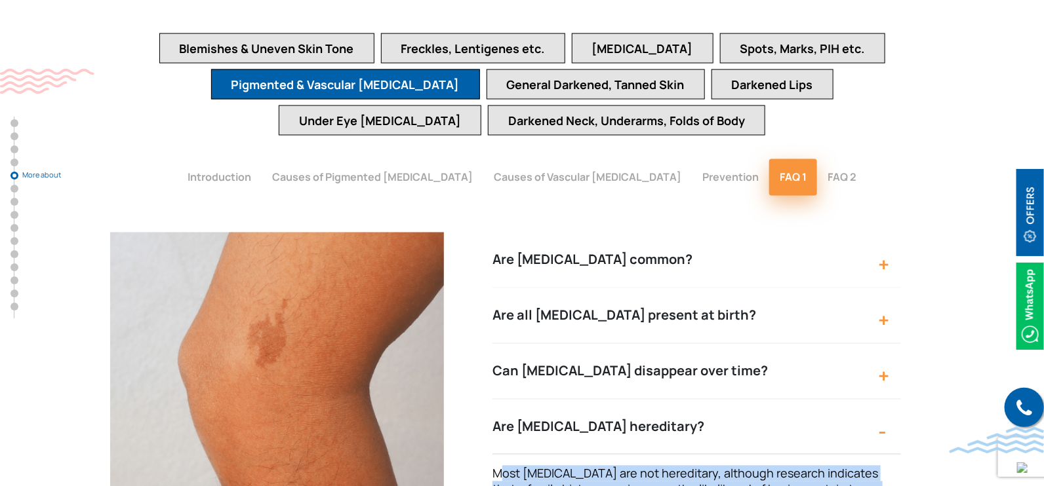
drag, startPoint x: 561, startPoint y: 422, endPoint x: 498, endPoint y: 395, distance: 68.7
click at [498, 466] on p "Most birthmarks are not hereditary, although research indicates that a family h…" at bounding box center [689, 489] width 395 height 47
click at [581, 466] on p "Most birthmarks are not hereditary, although research indicates that a family h…" at bounding box center [689, 489] width 395 height 47
drag, startPoint x: 574, startPoint y: 431, endPoint x: 479, endPoint y: 338, distance: 132.1
click at [479, 338] on div "A birthmark is some form of mark on or below the skin which is generally of a d…" at bounding box center [697, 428] width 474 height 390
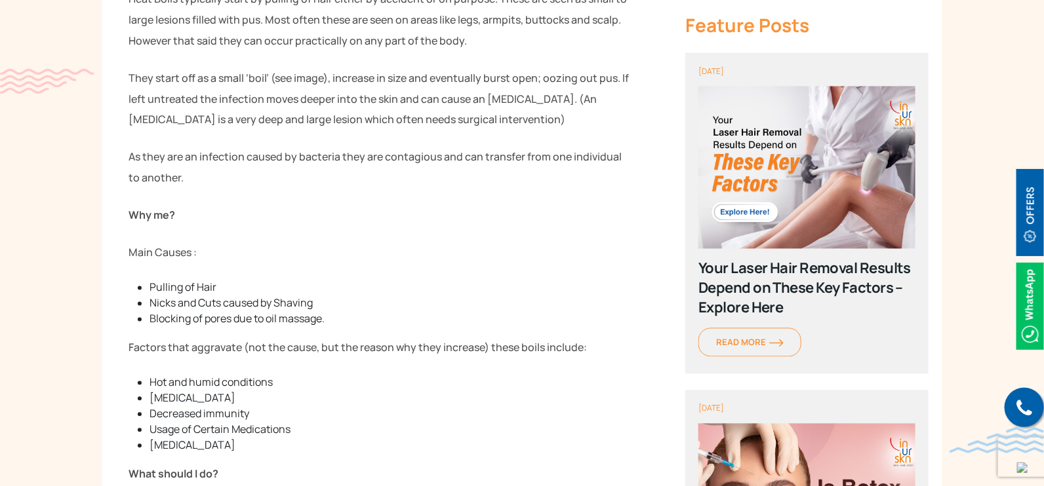
scroll to position [941, 0]
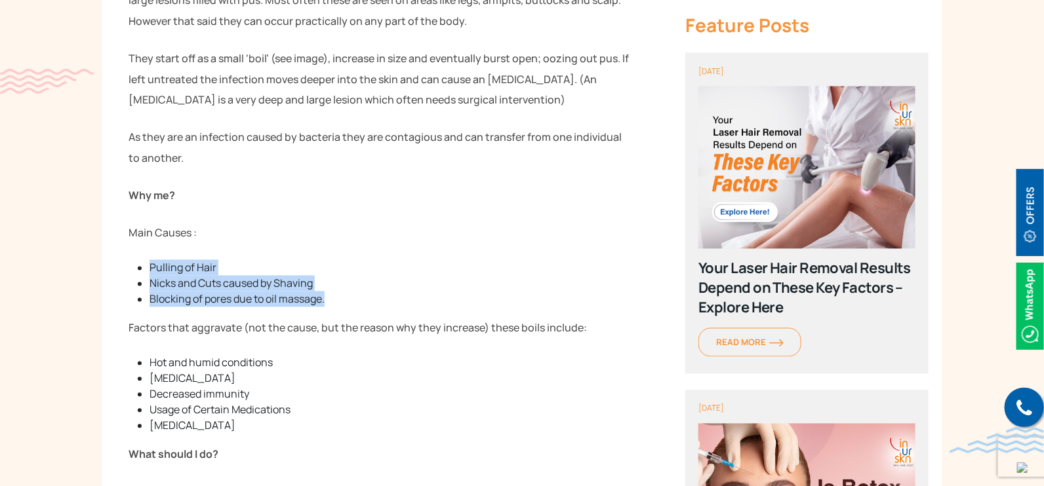
drag, startPoint x: 328, startPoint y: 273, endPoint x: 147, endPoint y: 241, distance: 183.2
click at [147, 260] on ul "Pulling of Hair Nicks and Cuts caused by Shaving Blocking of pores due to oil m…" at bounding box center [378, 283] width 501 height 47
copy ul "Pulling of Hair Nicks and Cuts caused by Shaving Blocking of pores due to oil m…"
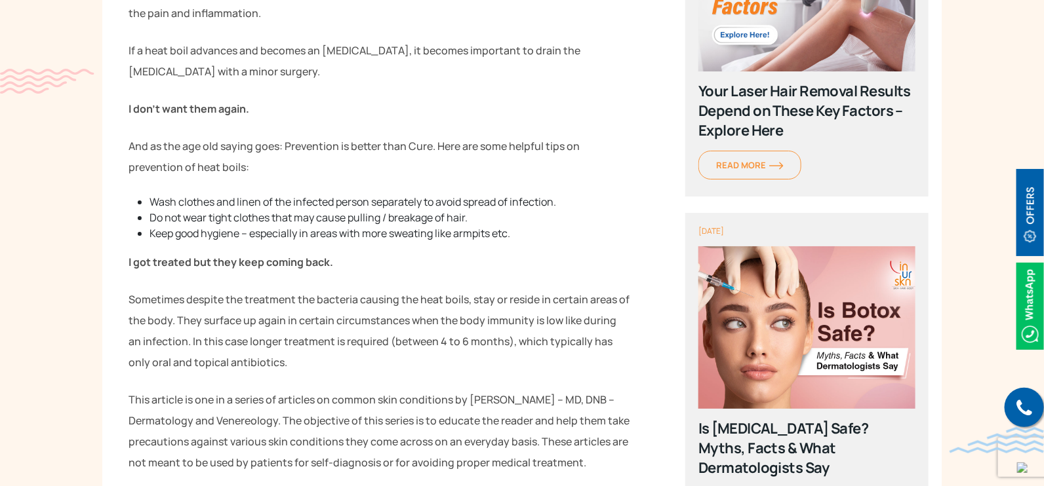
scroll to position [1938, 0]
